Goal: Navigation & Orientation: Find specific page/section

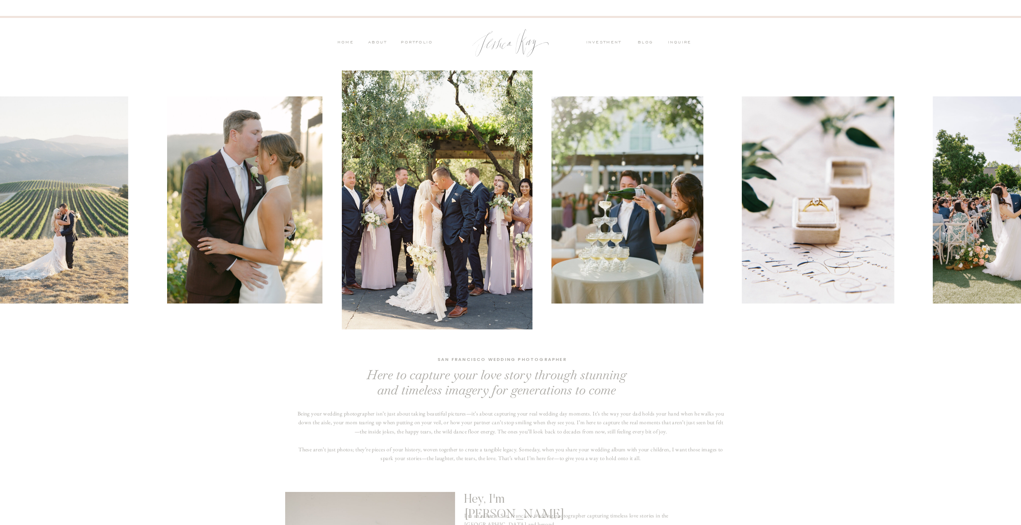
click at [479, 263] on div at bounding box center [852, 200] width 1021 height 259
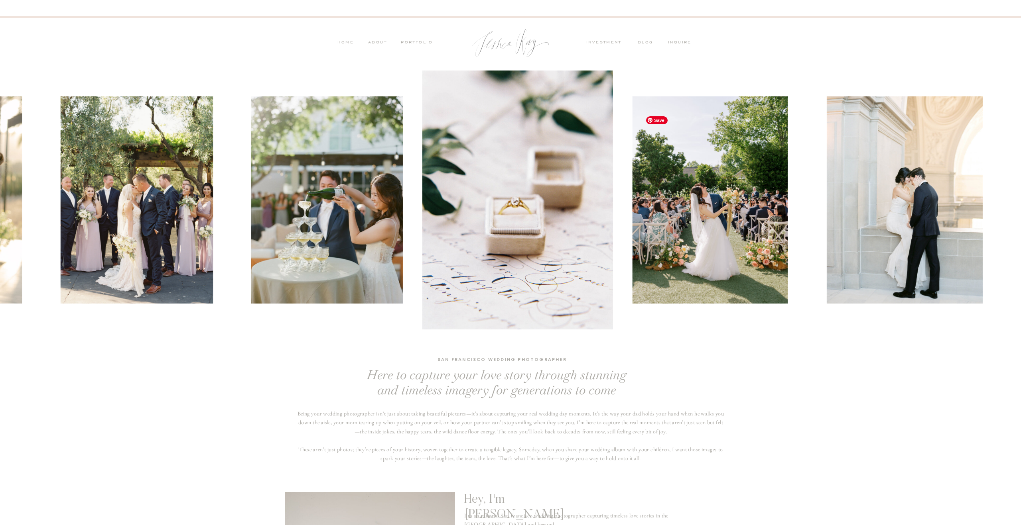
click at [541, 252] on div at bounding box center [551, 200] width 1021 height 259
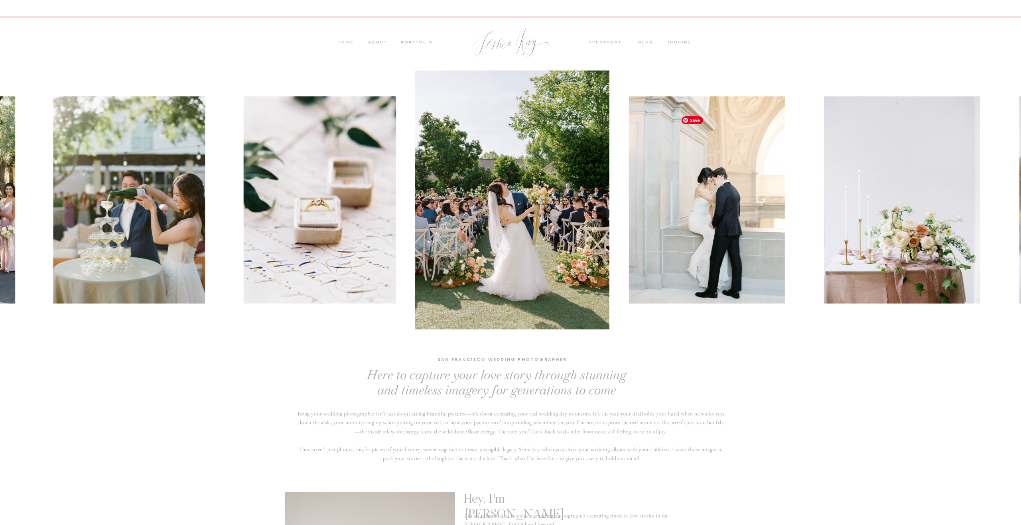
click at [629, 248] on img at bounding box center [707, 199] width 156 height 207
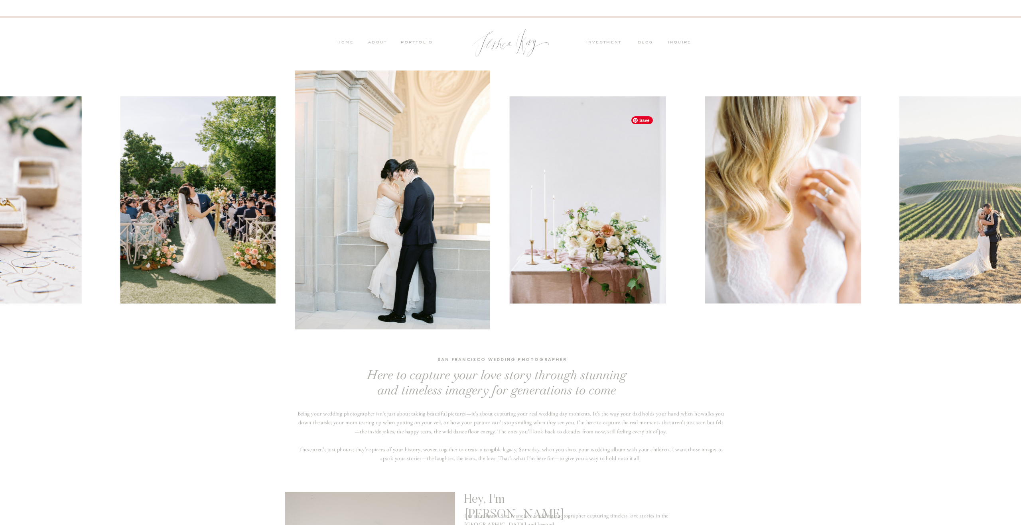
click at [509, 255] on img at bounding box center [587, 199] width 156 height 207
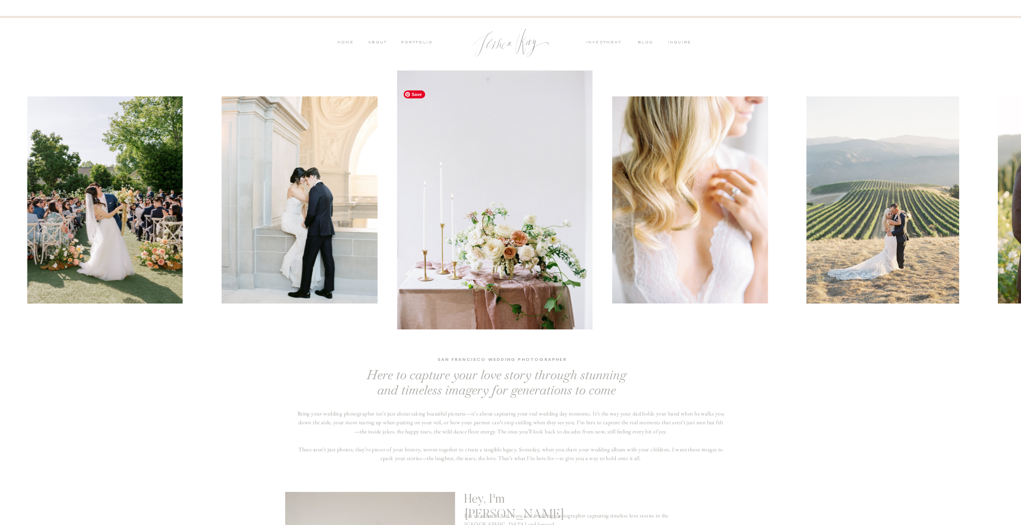
click at [482, 238] on img at bounding box center [494, 200] width 195 height 259
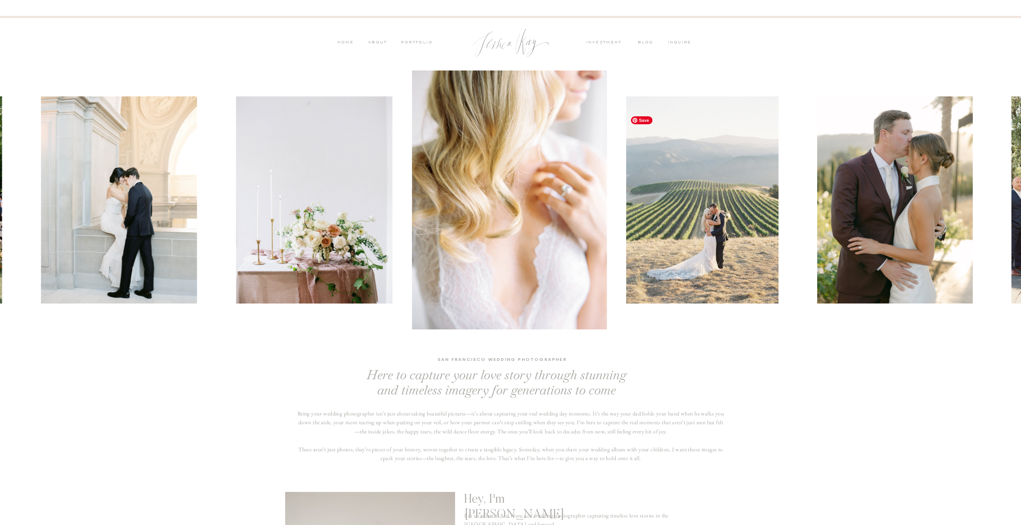
click at [626, 205] on img at bounding box center [702, 199] width 153 height 207
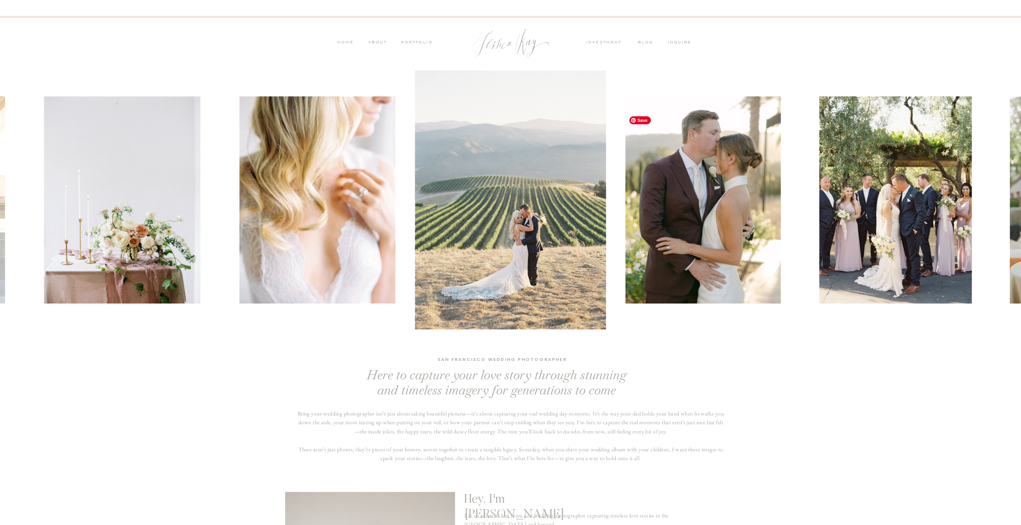
click at [646, 199] on img at bounding box center [702, 199] width 155 height 207
click at [625, 206] on img at bounding box center [702, 199] width 155 height 207
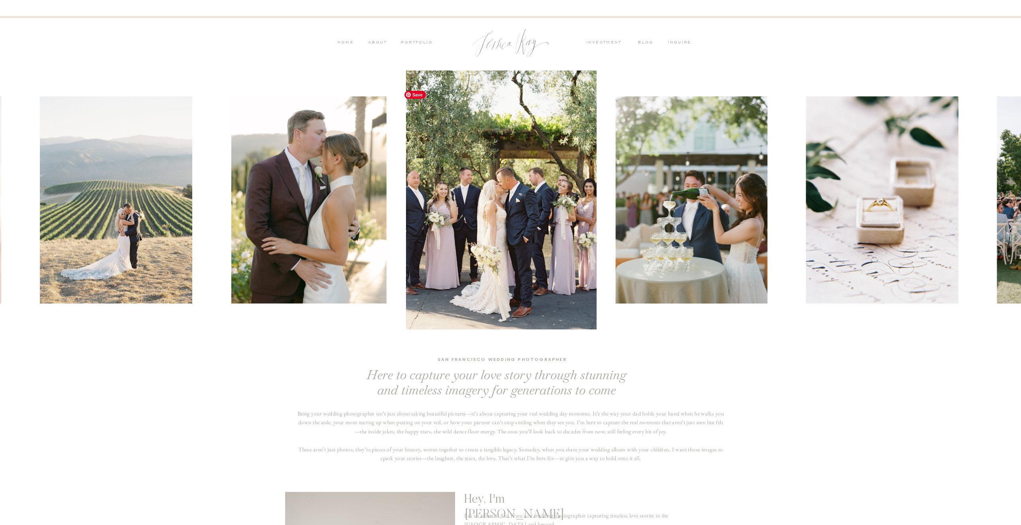
click at [414, 209] on img at bounding box center [501, 200] width 191 height 259
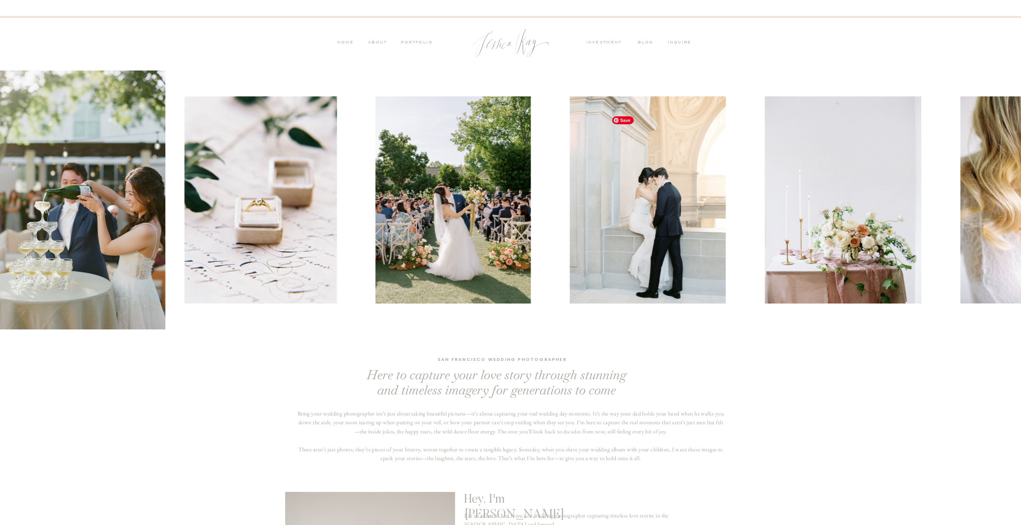
click at [206, 231] on div at bounding box center [295, 200] width 1021 height 259
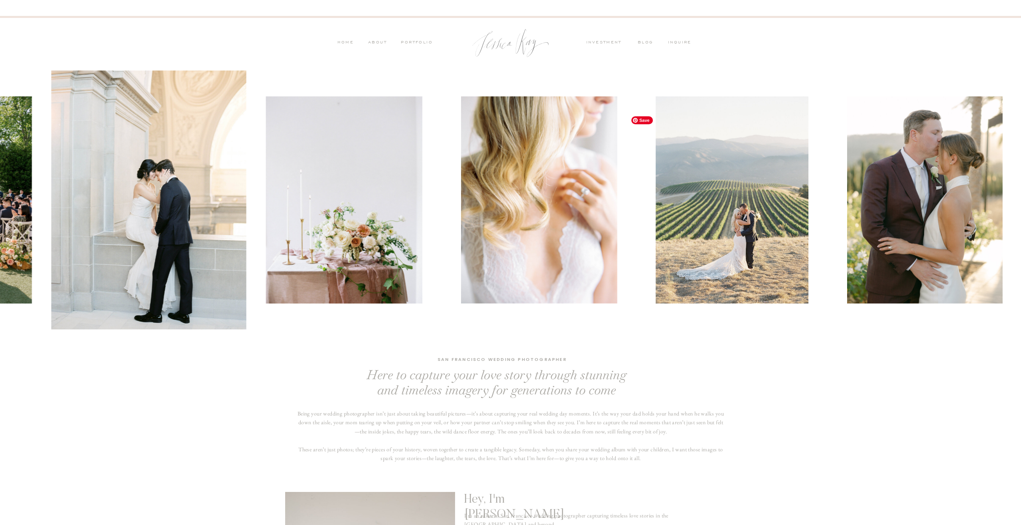
click at [266, 170] on img at bounding box center [344, 199] width 156 height 207
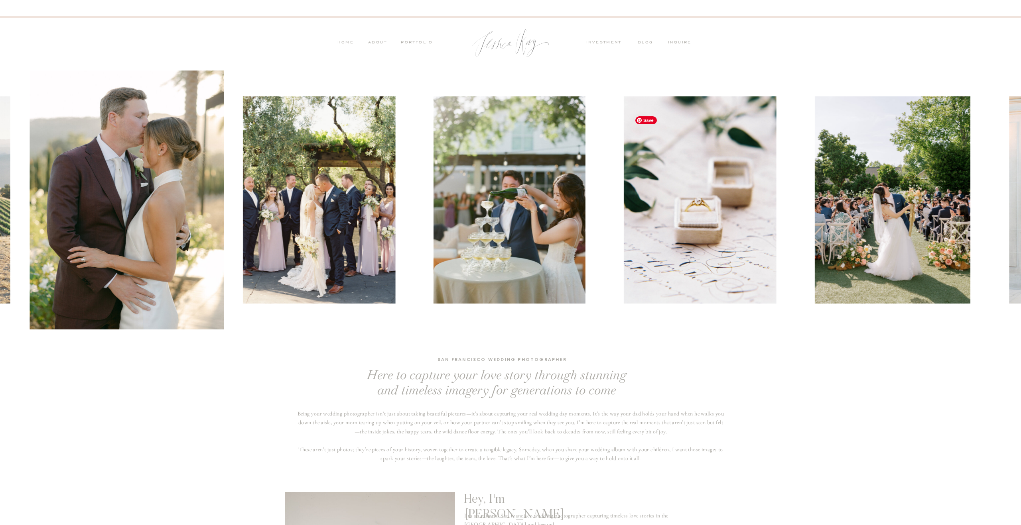
click at [332, 257] on img at bounding box center [319, 199] width 153 height 207
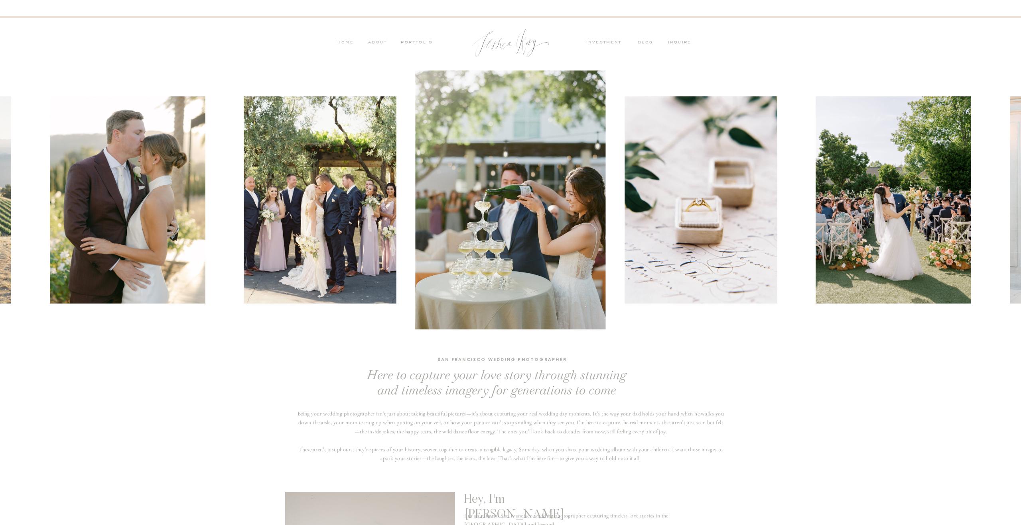
click at [419, 41] on nav "PORTFOLIO" at bounding box center [415, 42] width 33 height 7
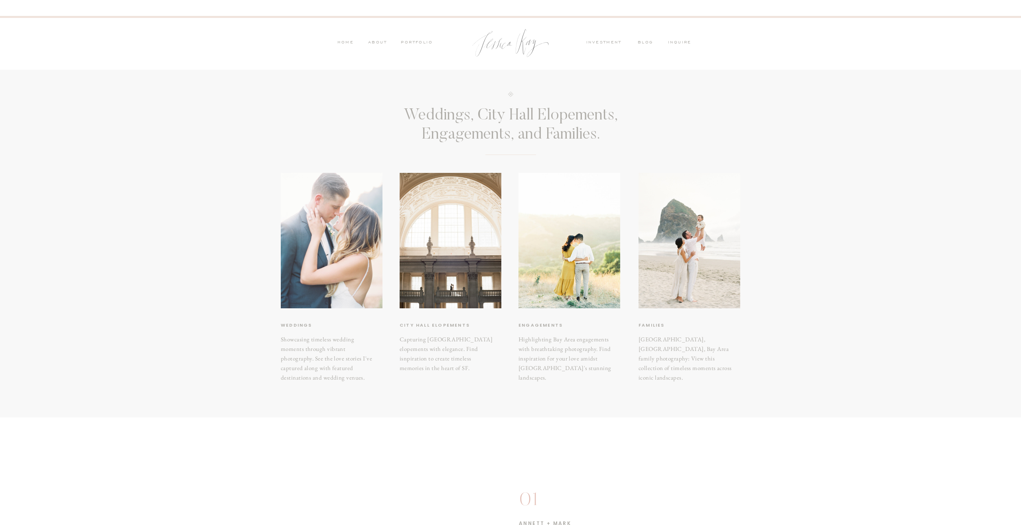
click at [319, 285] on div at bounding box center [332, 241] width 102 height 136
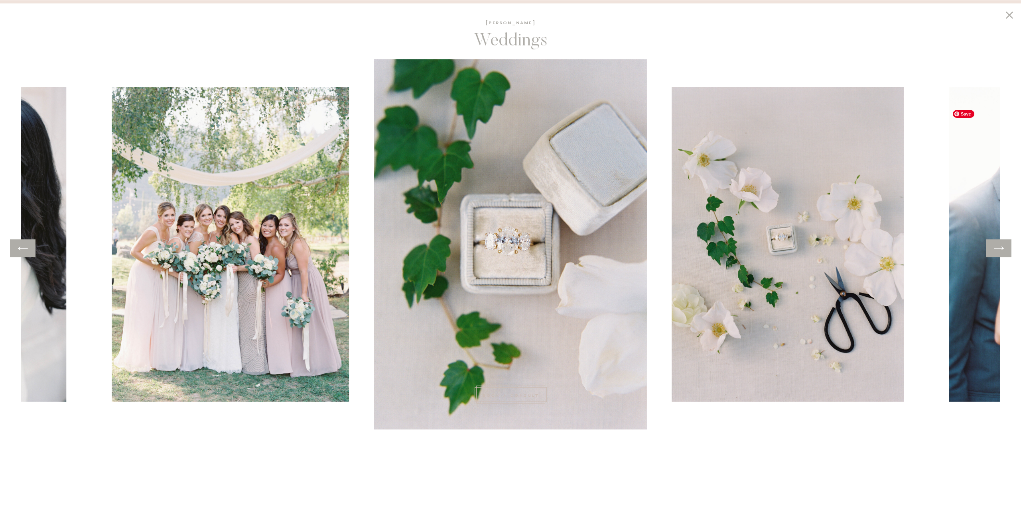
scroll to position [122, 0]
click at [993, 246] on icon at bounding box center [999, 248] width 12 height 12
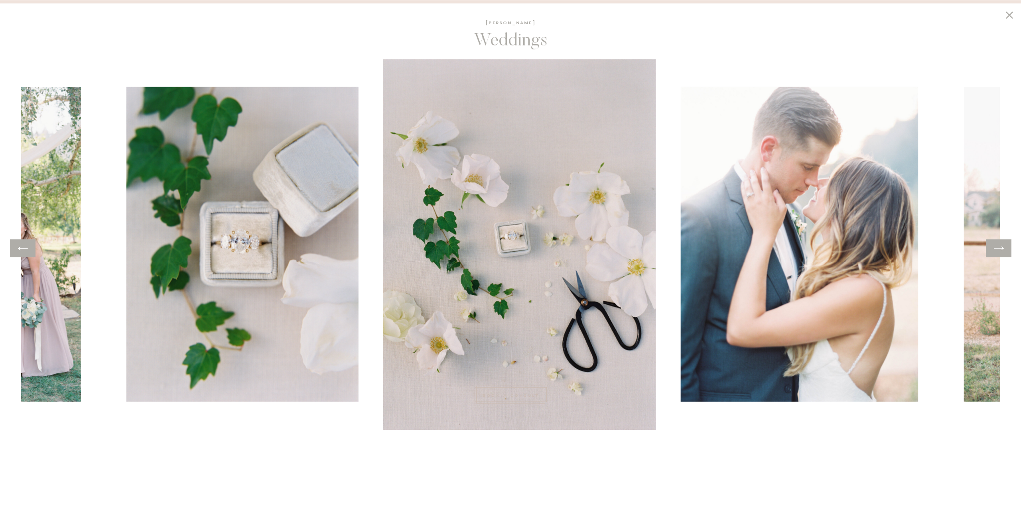
click at [993, 246] on icon at bounding box center [999, 248] width 12 height 12
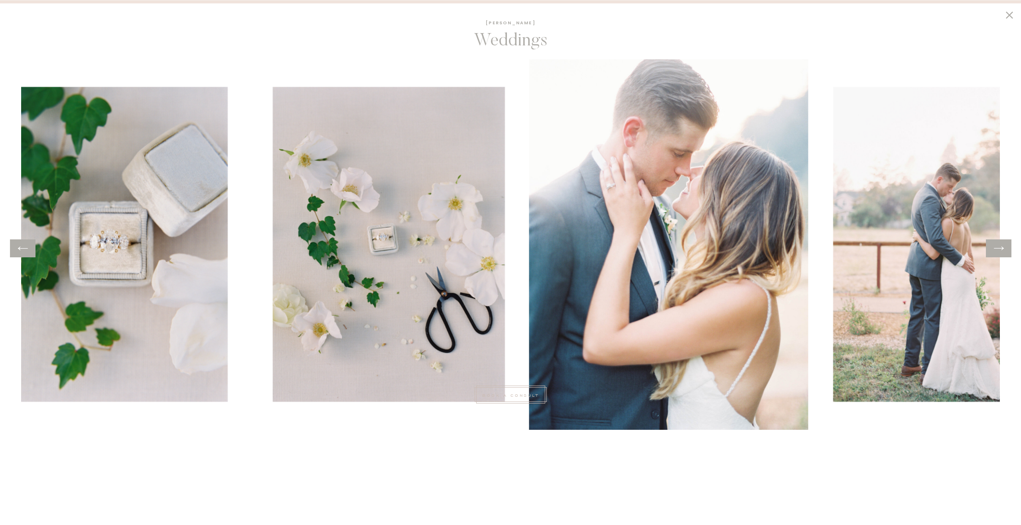
click at [993, 246] on icon at bounding box center [999, 248] width 12 height 12
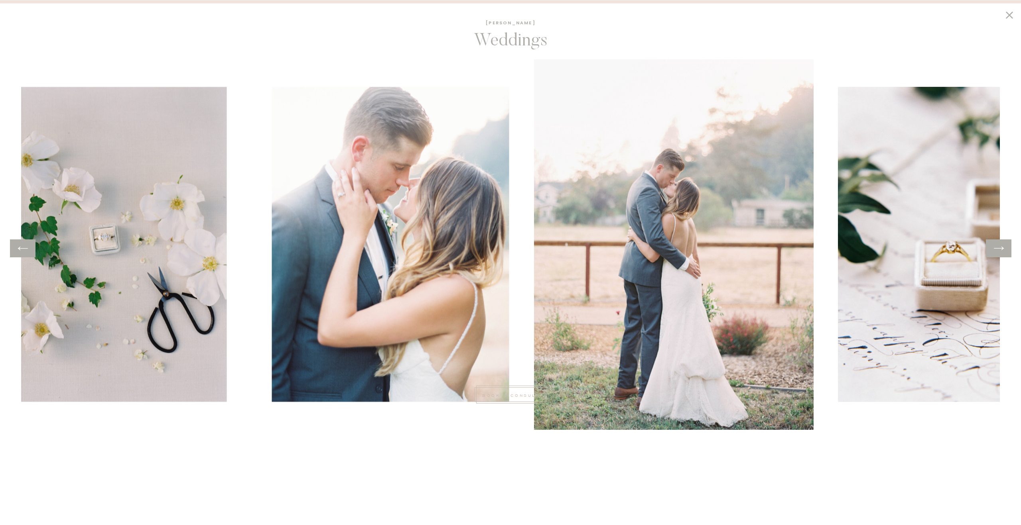
click at [993, 246] on icon at bounding box center [999, 248] width 12 height 12
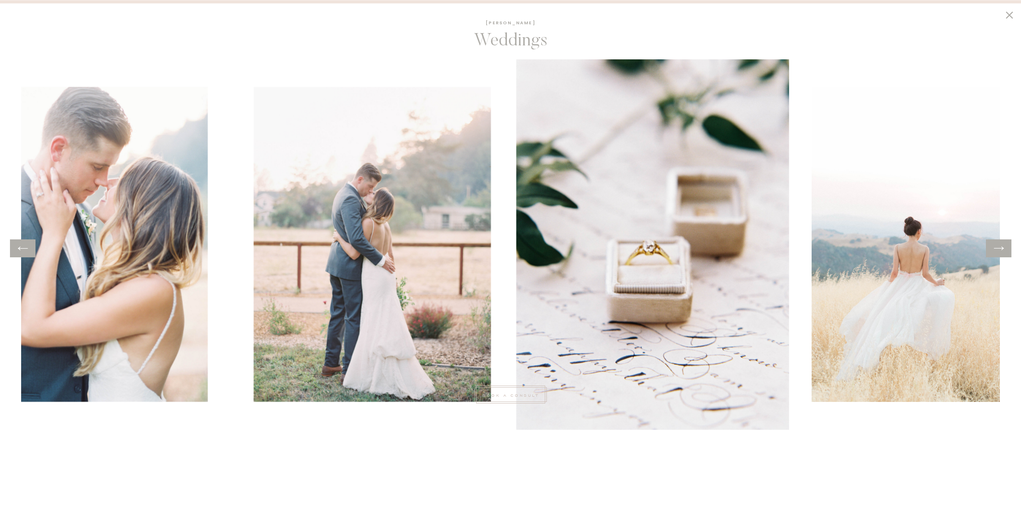
click at [993, 246] on icon at bounding box center [999, 248] width 12 height 12
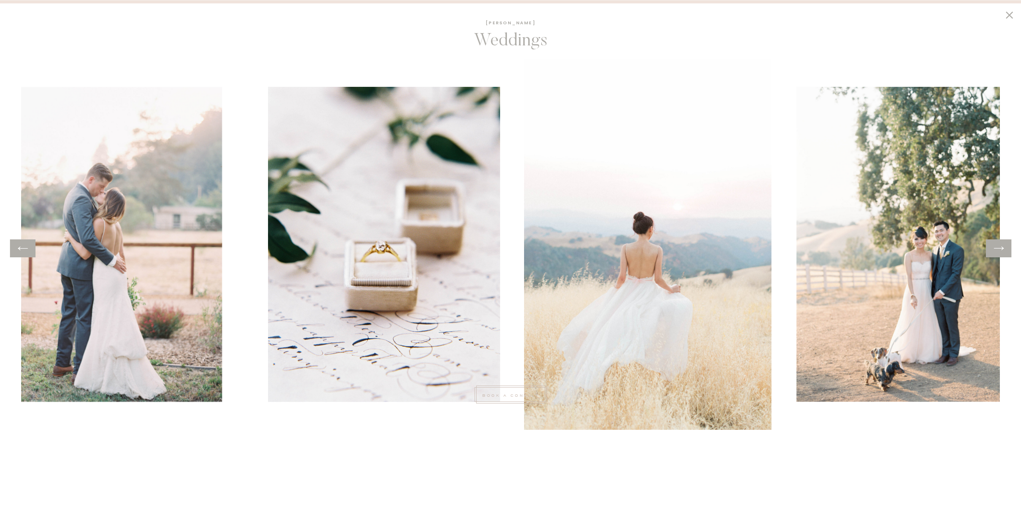
click at [993, 246] on icon at bounding box center [999, 248] width 12 height 12
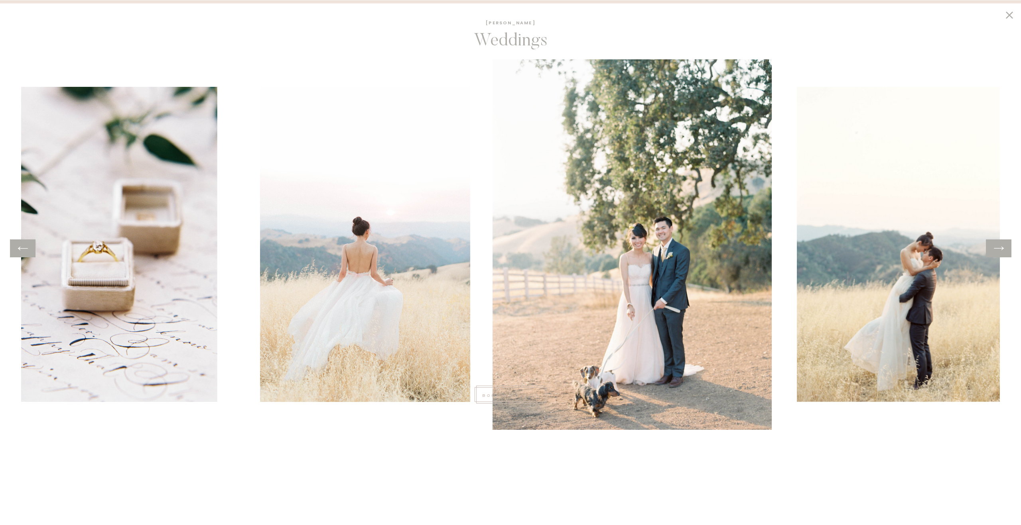
click at [993, 246] on icon at bounding box center [999, 248] width 12 height 12
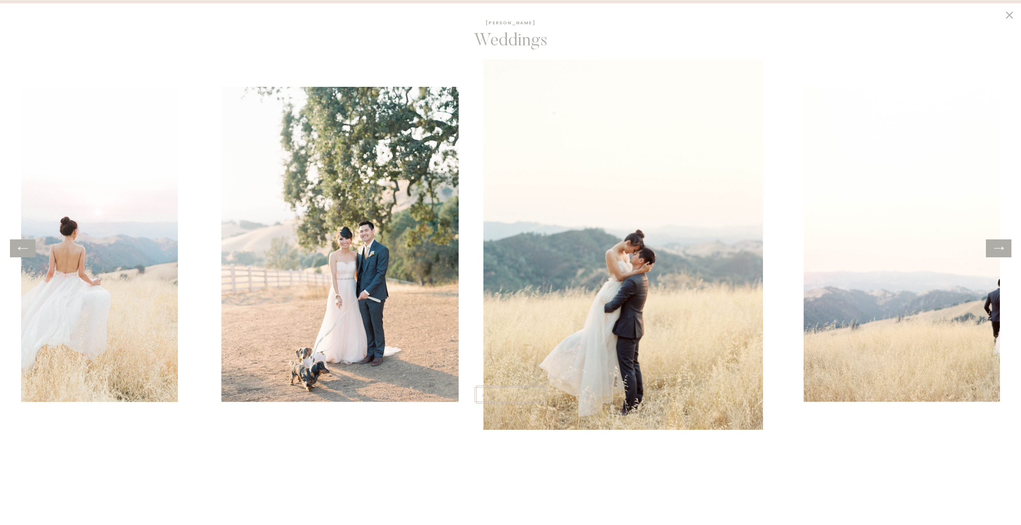
click at [993, 246] on icon at bounding box center [999, 248] width 12 height 12
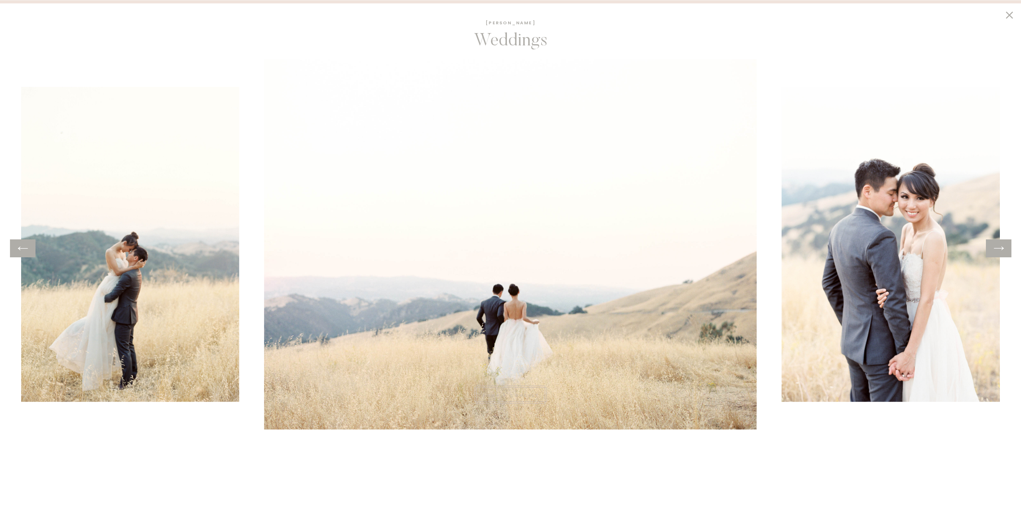
scroll to position [2, 0]
click at [1007, 252] on div at bounding box center [998, 249] width 26 height 18
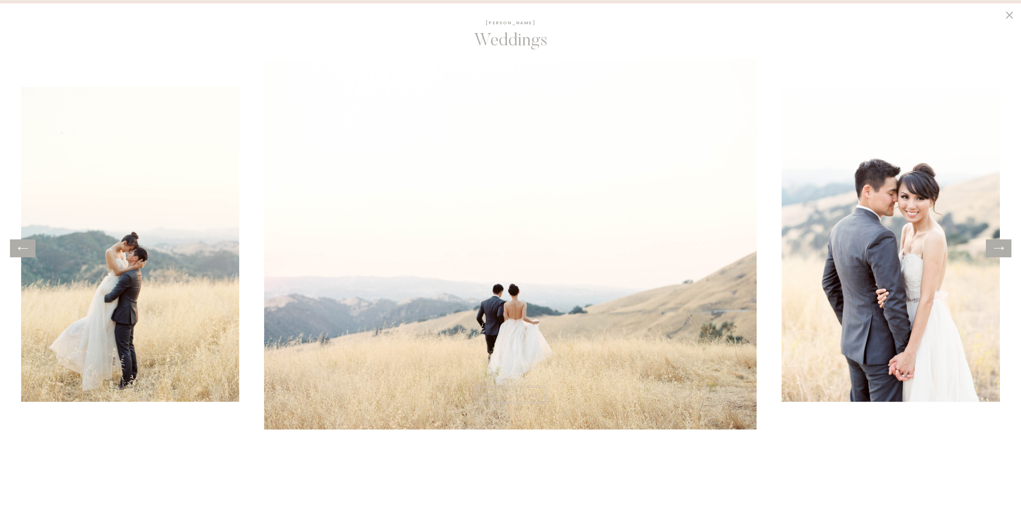
click at [1001, 247] on icon at bounding box center [999, 248] width 12 height 12
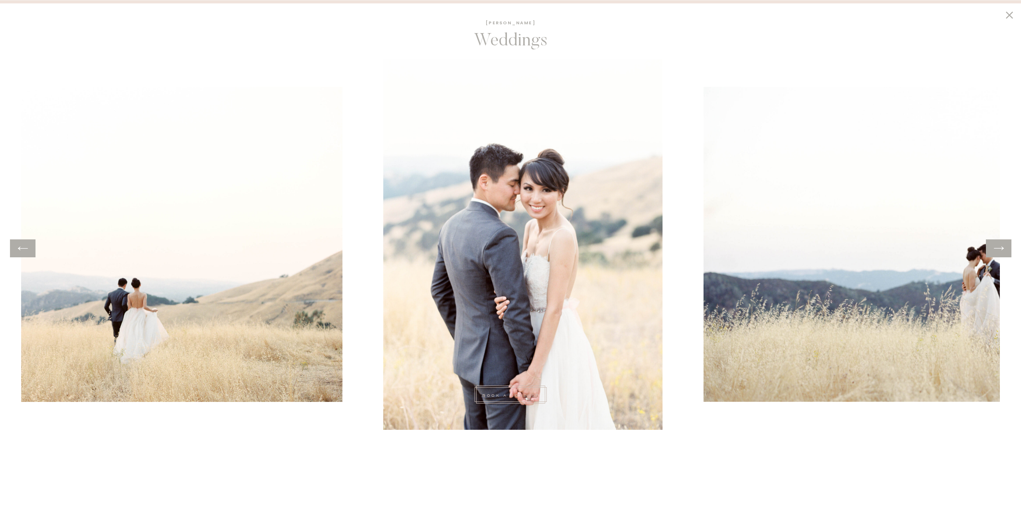
click at [1001, 247] on icon at bounding box center [999, 248] width 12 height 12
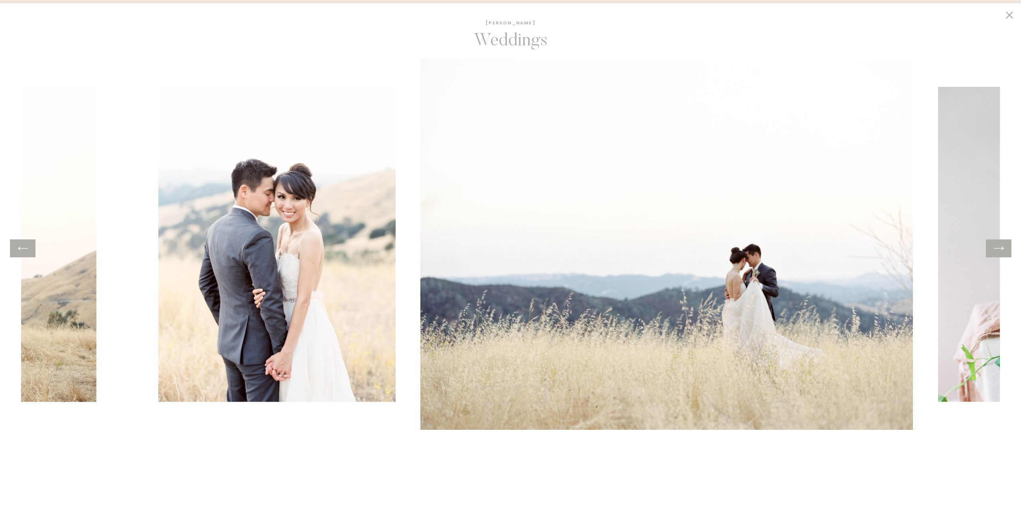
click at [1001, 247] on icon at bounding box center [999, 248] width 12 height 12
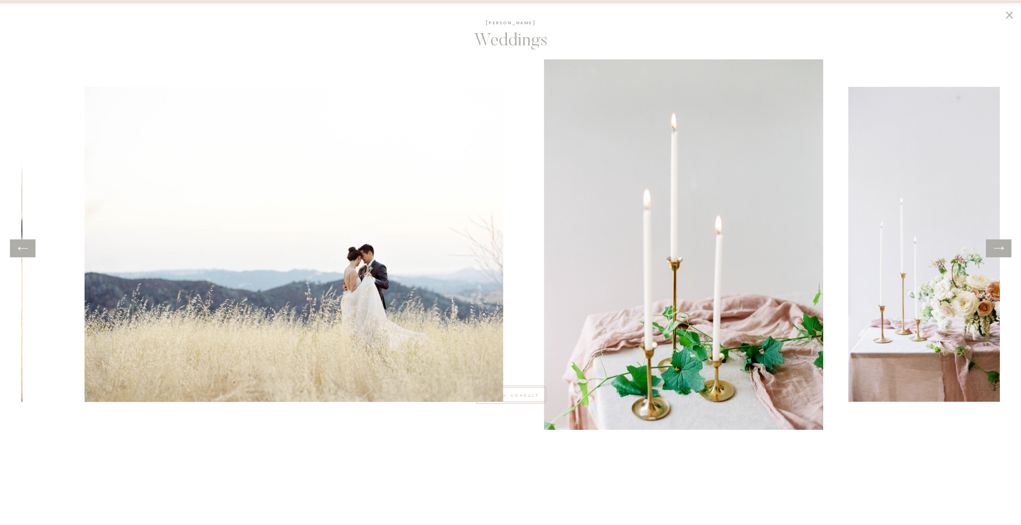
click at [1001, 247] on icon at bounding box center [999, 248] width 12 height 12
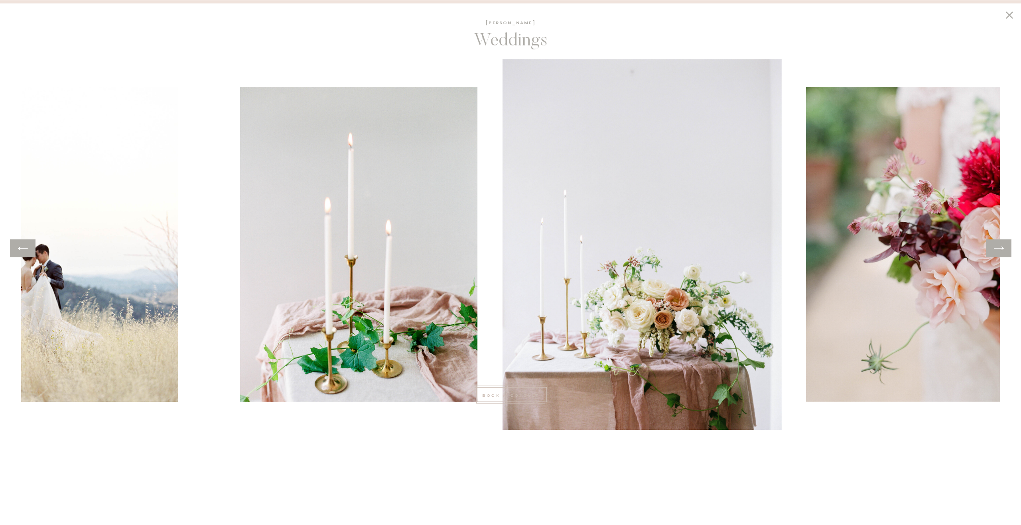
click at [1001, 247] on icon at bounding box center [999, 248] width 12 height 12
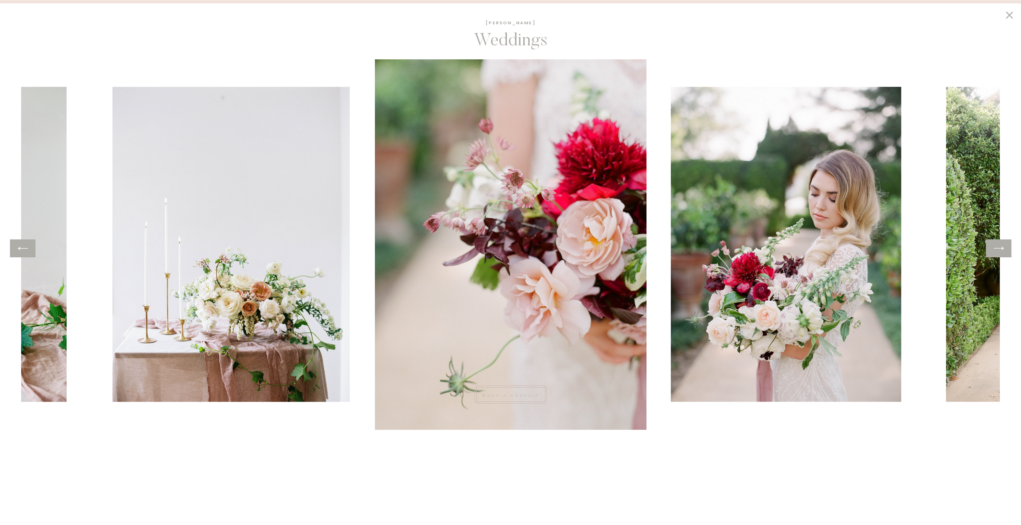
click at [1010, 14] on icon at bounding box center [1008, 14] width 7 height 7
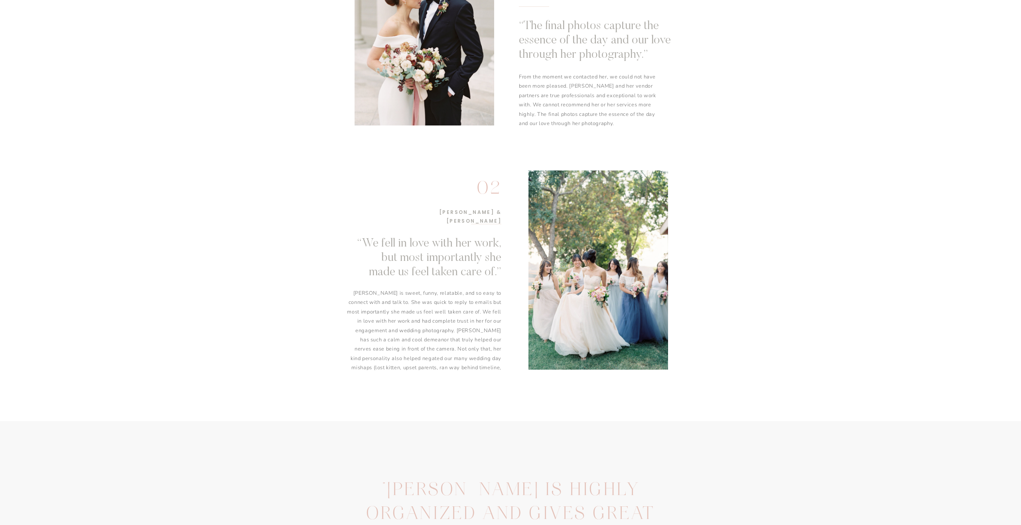
scroll to position [541, 0]
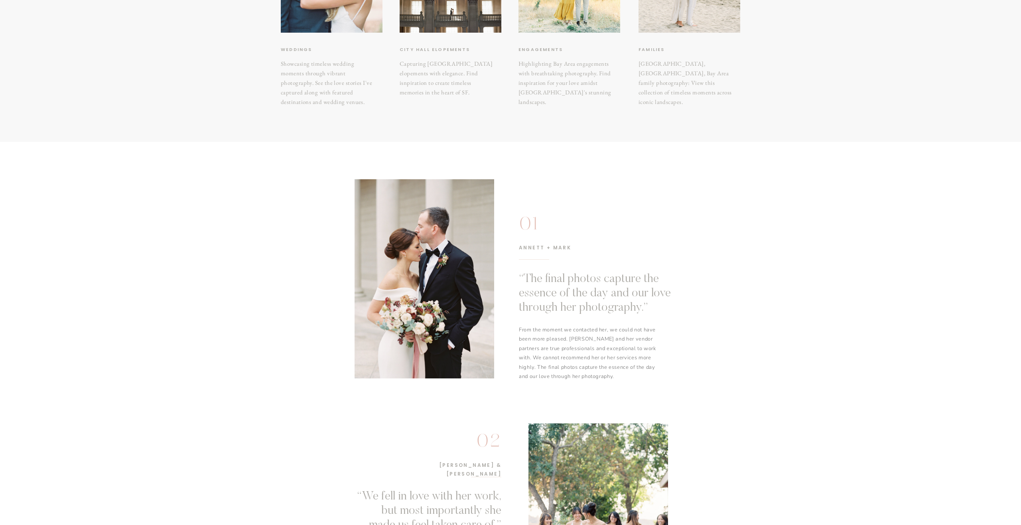
click at [469, 331] on div at bounding box center [424, 278] width 140 height 199
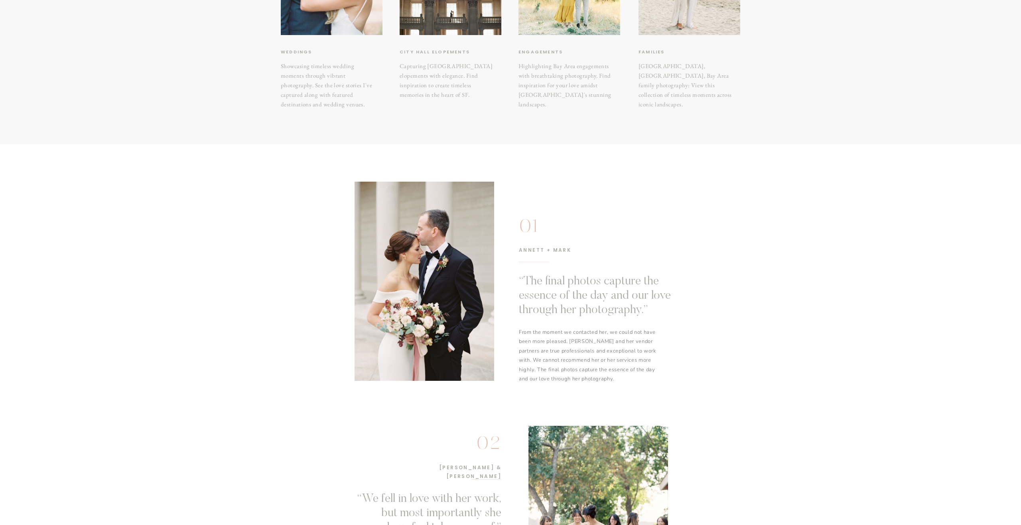
click at [547, 289] on h1 "“The final photos capture the essence of the day and our love through her photo…" at bounding box center [597, 297] width 157 height 45
click at [574, 305] on h1 "“The final photos capture the essence of the day and our love through her photo…" at bounding box center [597, 298] width 157 height 45
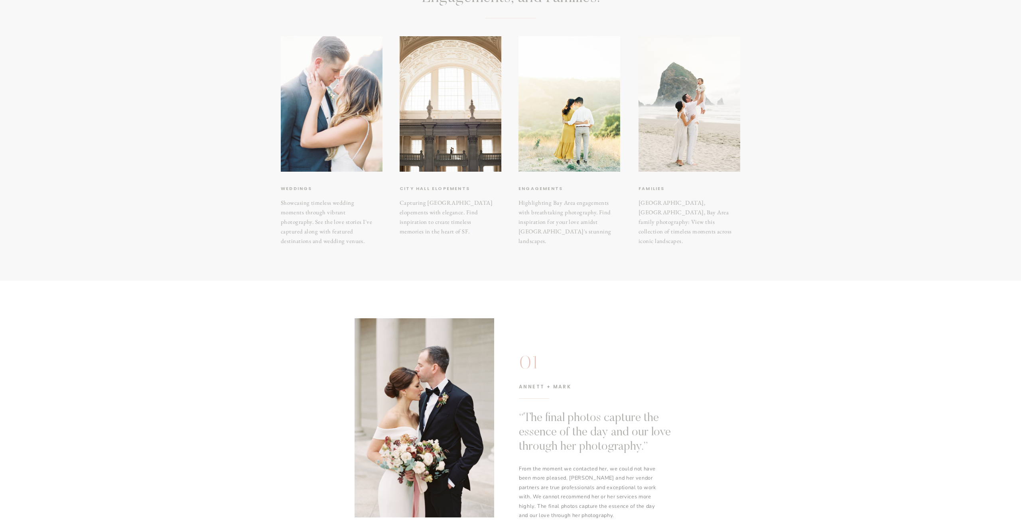
scroll to position [0, 0]
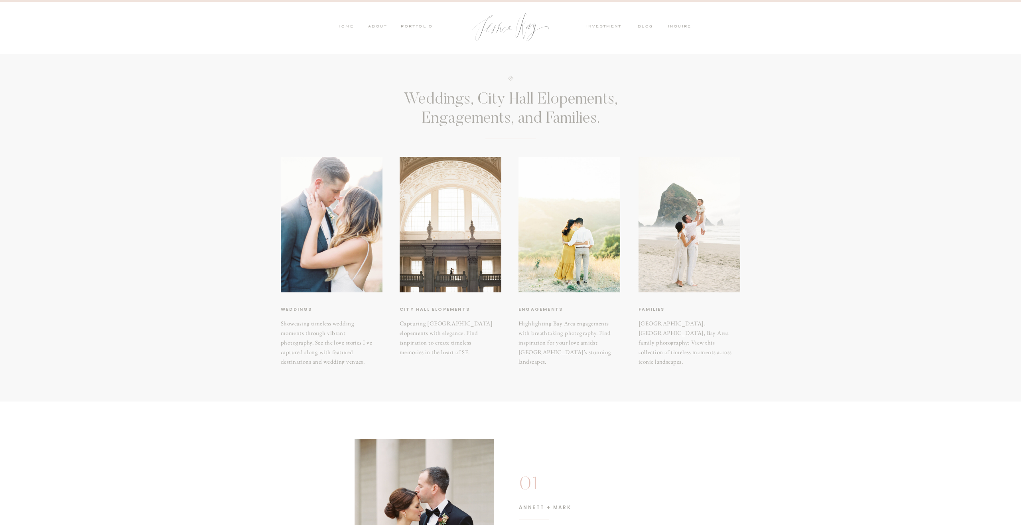
click at [643, 24] on nav "blog" at bounding box center [647, 27] width 21 height 7
